Goal: Navigation & Orientation: Find specific page/section

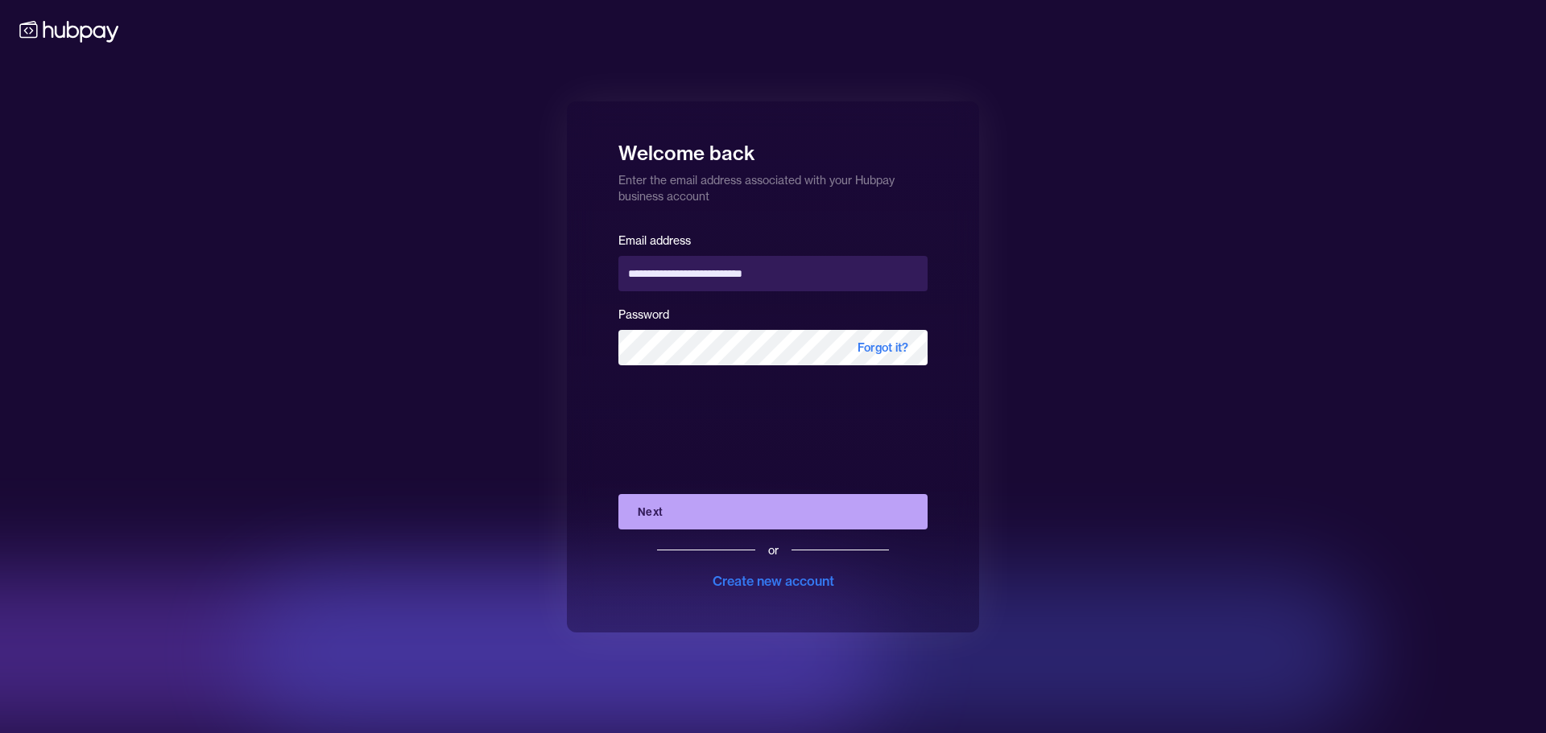
click at [416, 376] on div "**********" at bounding box center [773, 366] width 1546 height 733
click at [704, 499] on button "Next" at bounding box center [772, 511] width 309 height 35
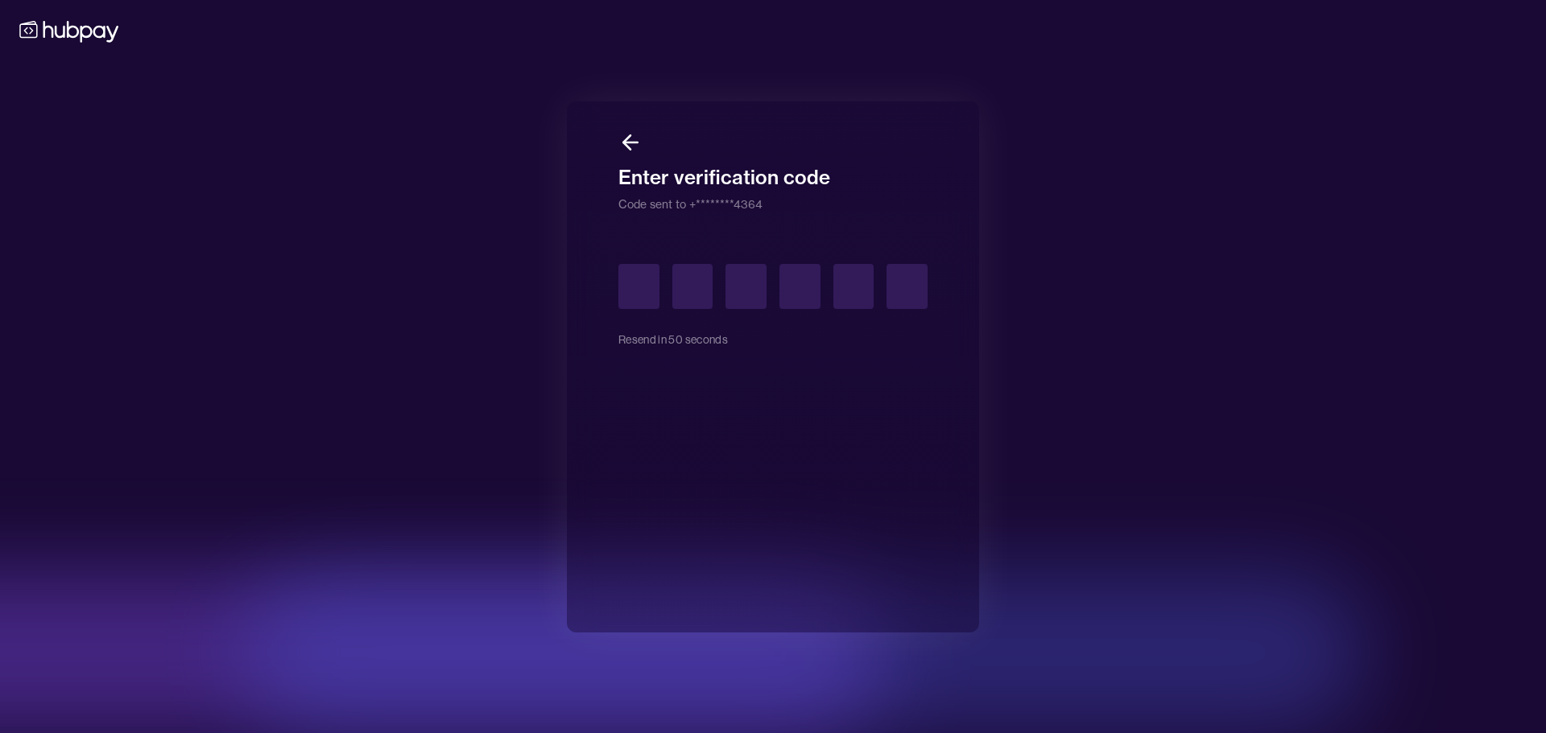
type input "*"
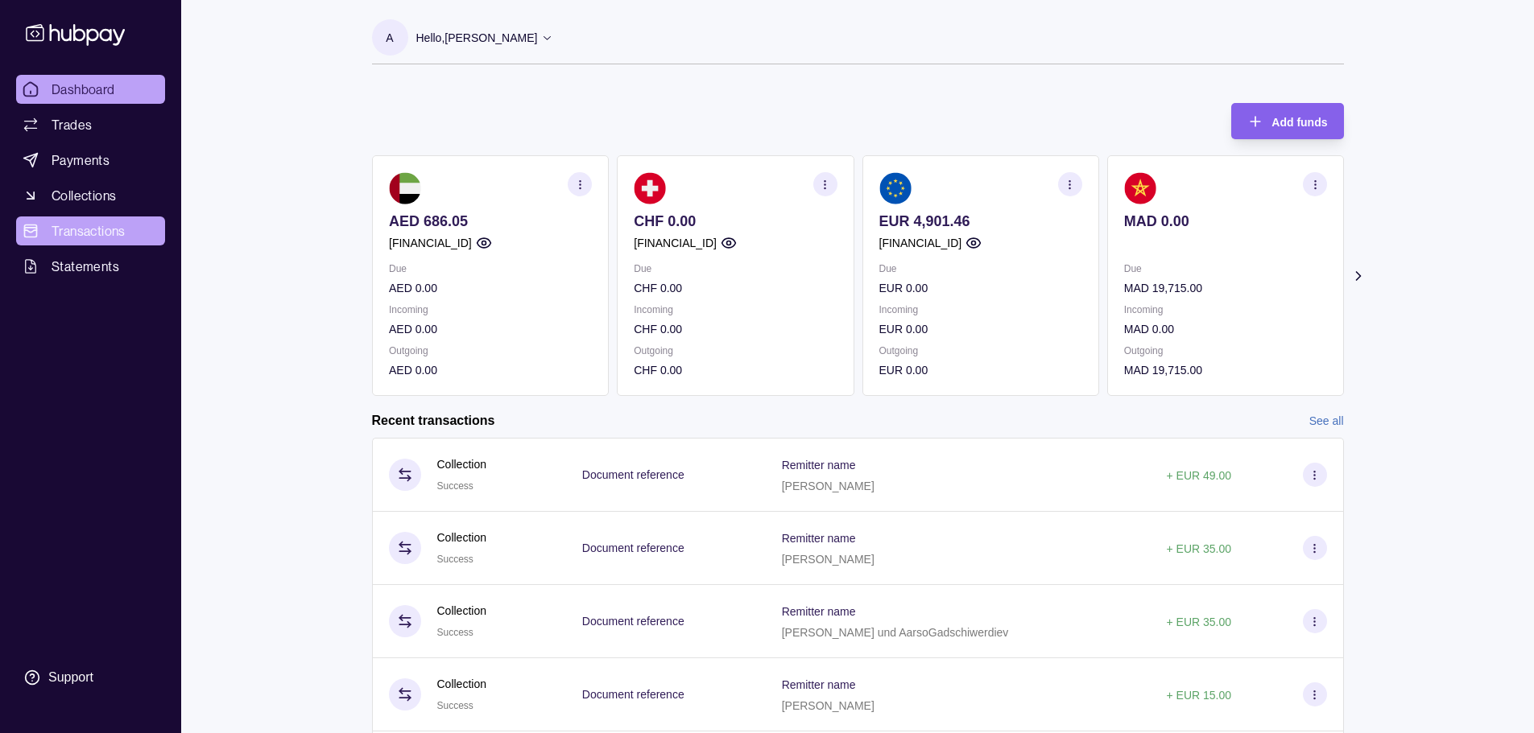
click at [88, 227] on span "Transactions" at bounding box center [89, 230] width 74 height 19
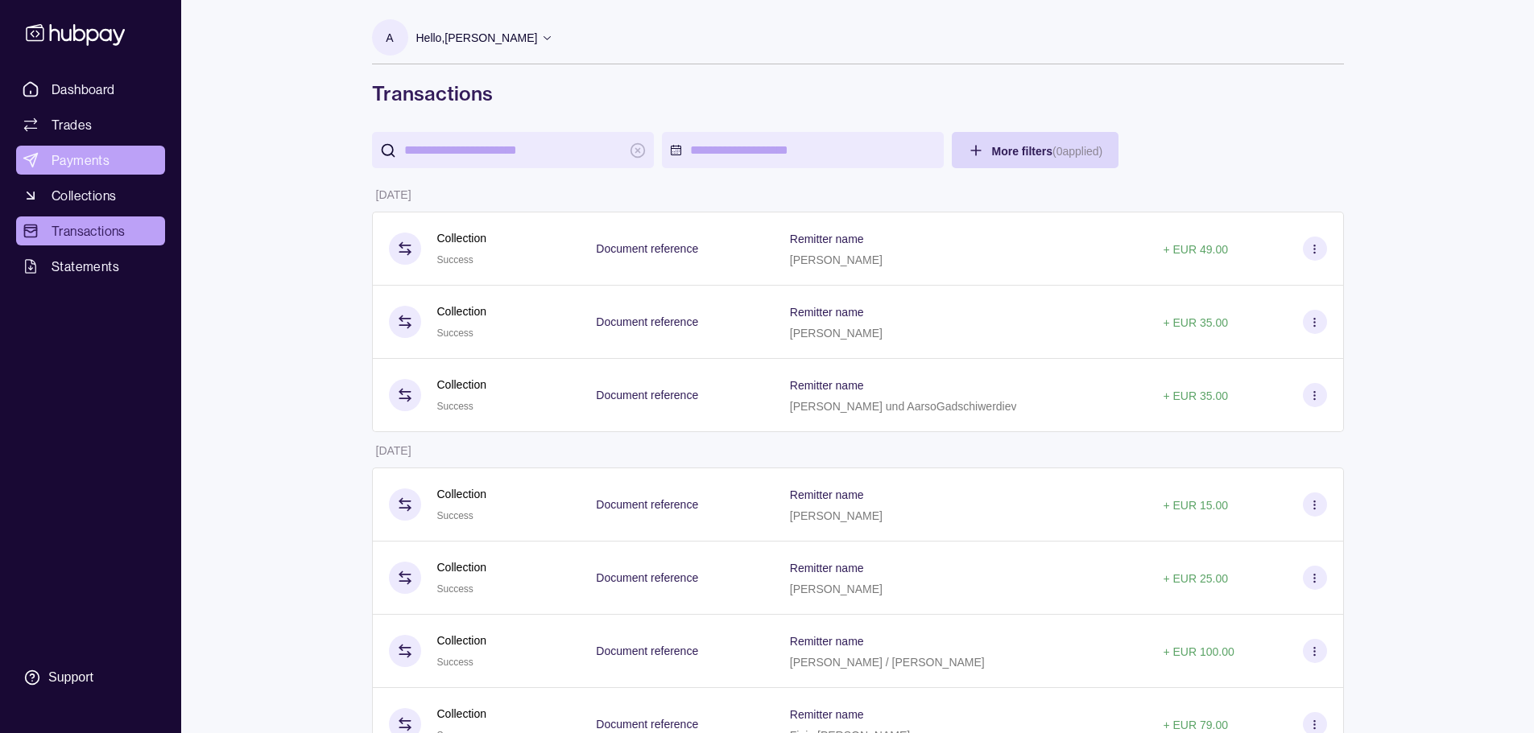
click at [70, 158] on span "Payments" at bounding box center [81, 160] width 58 height 19
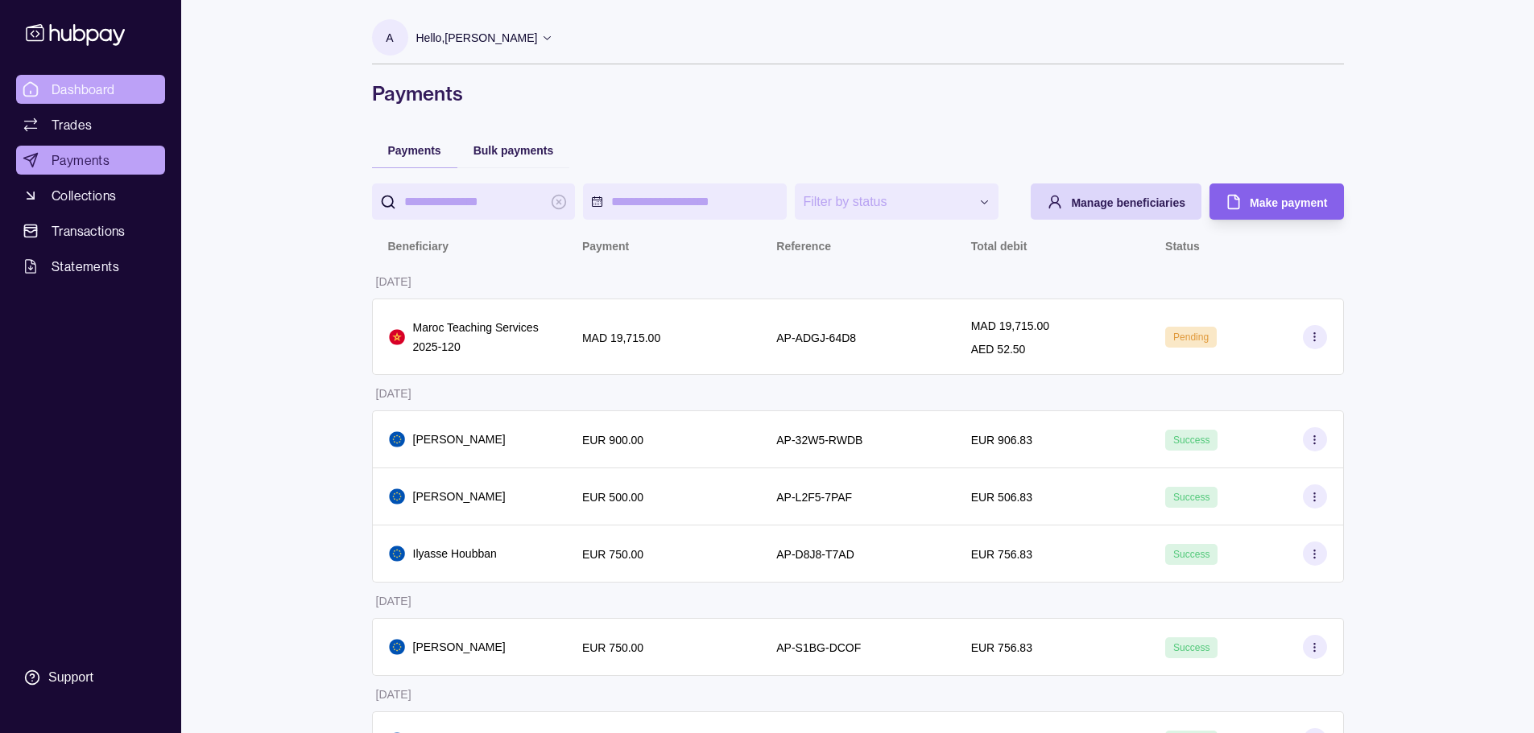
click at [85, 93] on span "Dashboard" at bounding box center [84, 89] width 64 height 19
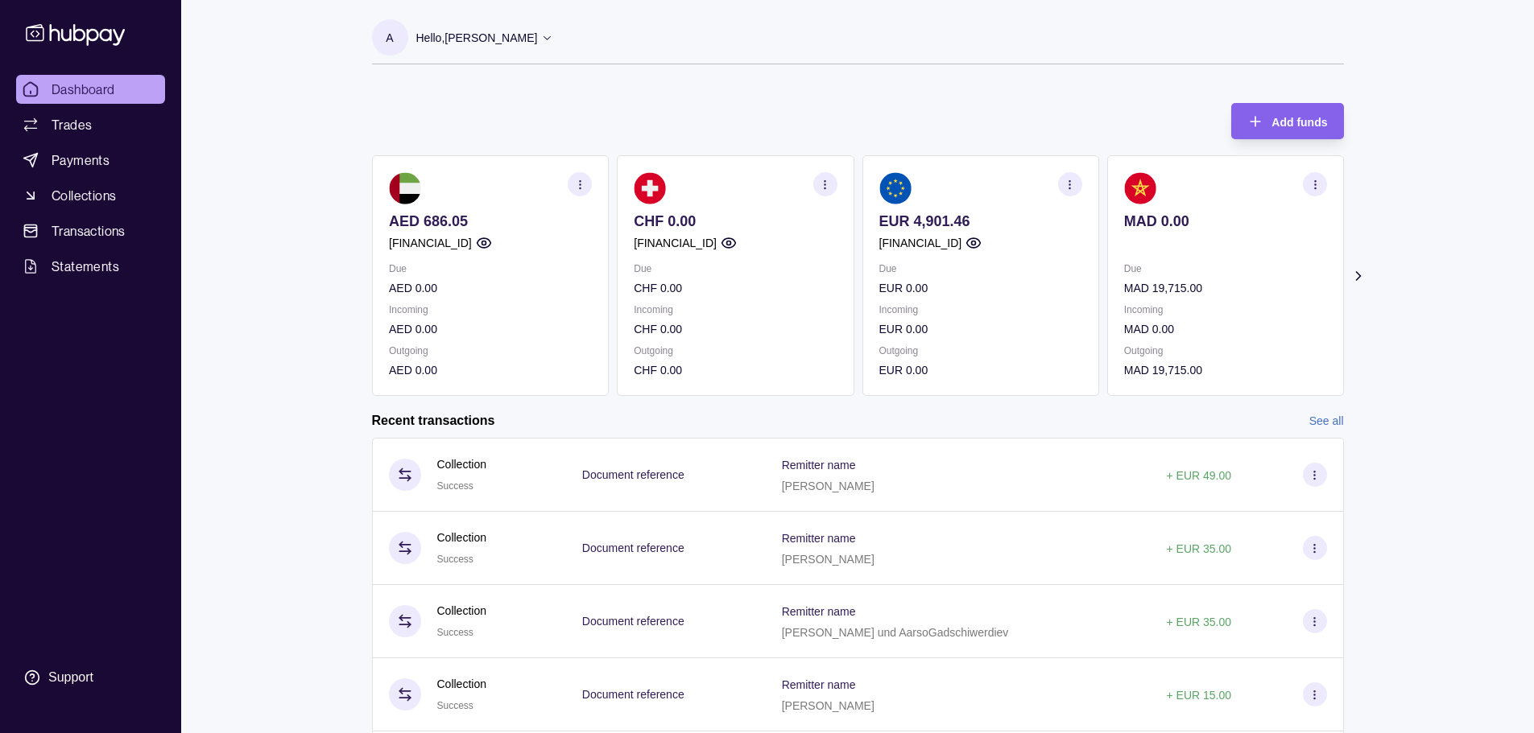
click at [262, 411] on div "Dashboard Trades Payments Collections Transactions Statements Support A Hello, …" at bounding box center [767, 428] width 1534 height 857
click at [951, 217] on p "EUR 4,901.46" at bounding box center [979, 222] width 203 height 18
